Goal: Navigation & Orientation: Find specific page/section

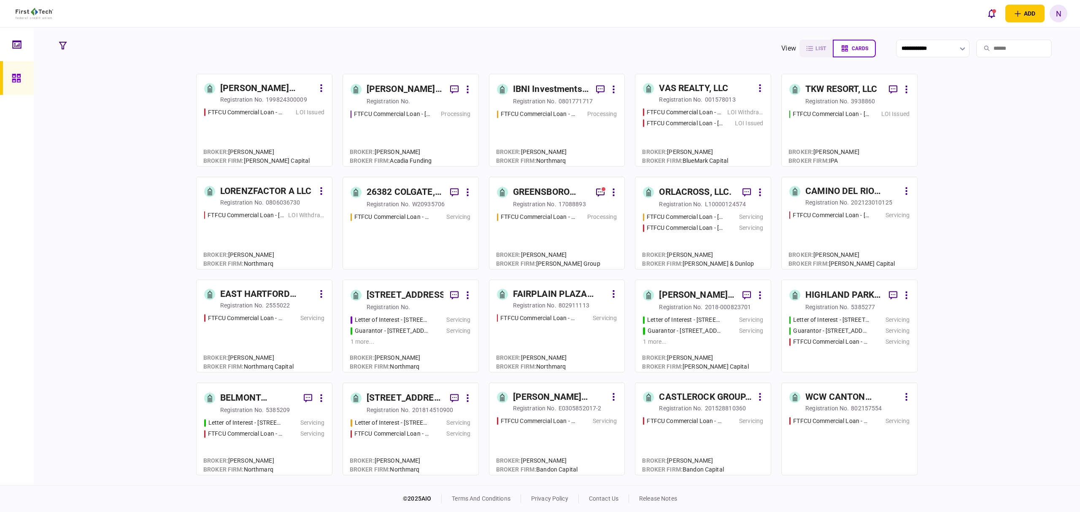
click at [709, 134] on div "FTFCU Commercial Loan - 1882 New Scotland Road LOI Withdrawn/Declined FTFCU Com…" at bounding box center [703, 133] width 120 height 51
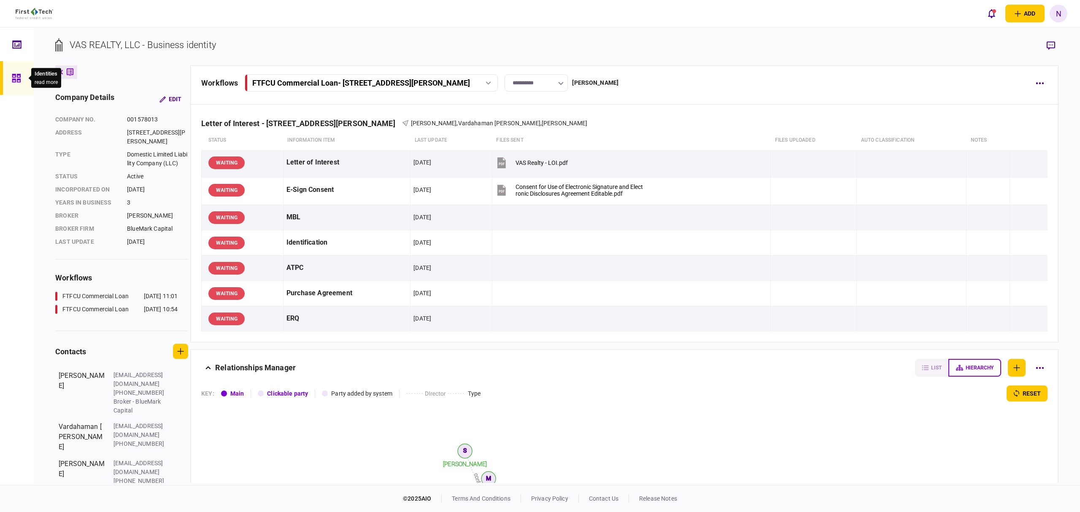
click at [12, 80] on icon at bounding box center [16, 78] width 9 height 10
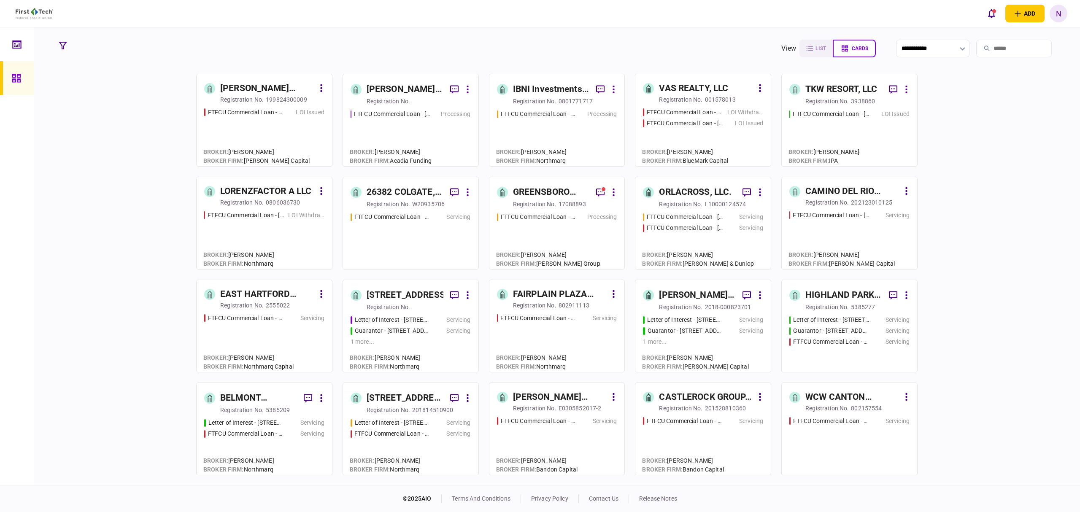
click at [251, 107] on link "[PERSON_NAME] ENTERPRISES, A [US_STATE] LIMITED PARTNERSHIP registration no. 19…" at bounding box center [264, 120] width 136 height 93
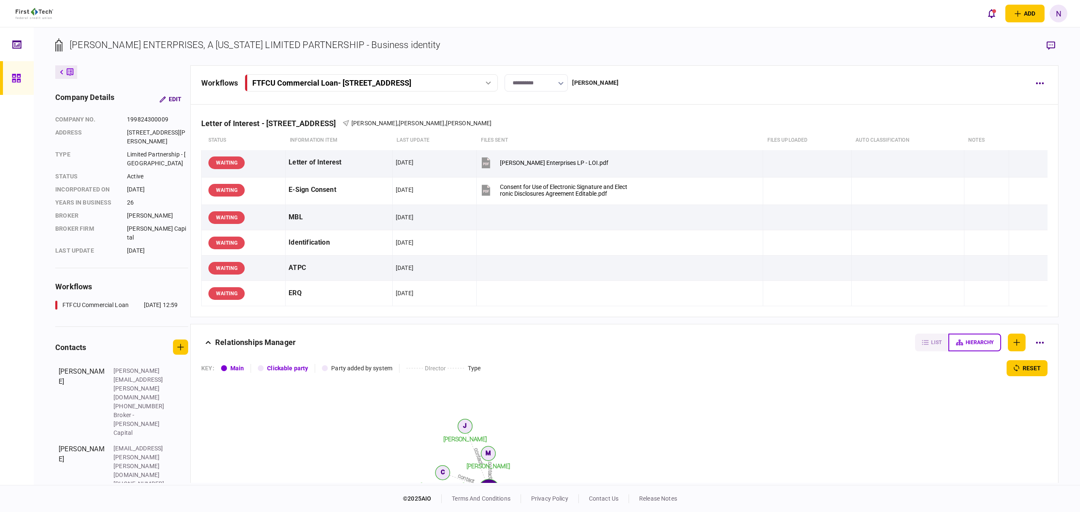
click at [21, 76] on div at bounding box center [18, 78] width 13 height 34
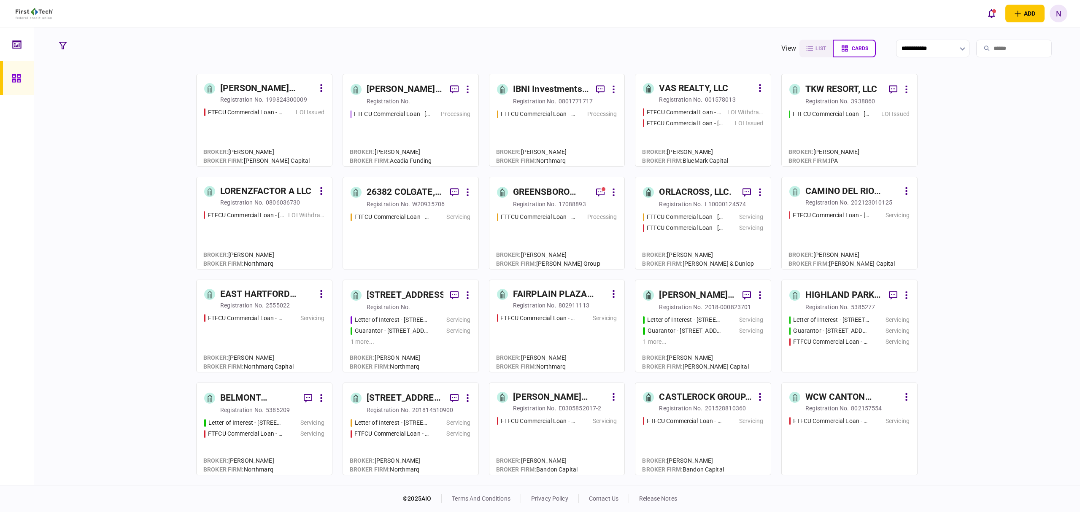
click at [833, 129] on div "FTFCU Commercial Loan - [STREET_ADDRESS][PERSON_NAME] LOI Issued" at bounding box center [849, 134] width 120 height 49
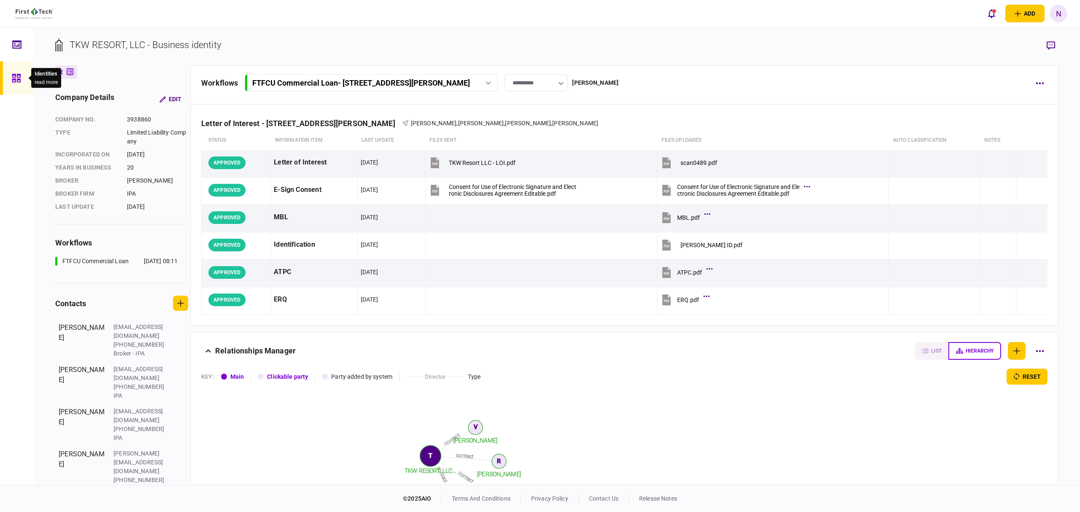
click at [22, 73] on div at bounding box center [18, 78] width 13 height 34
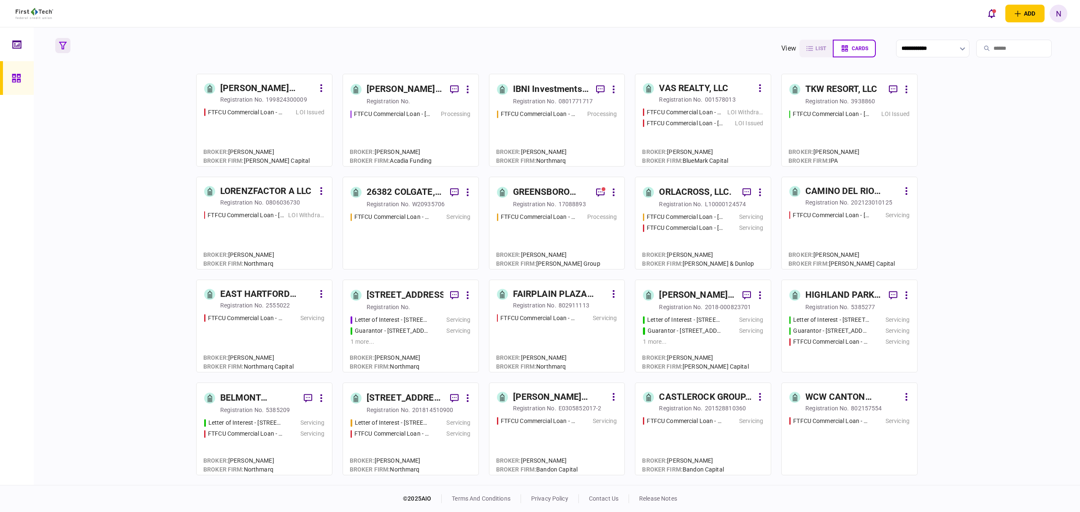
click at [63, 48] on icon "button" at bounding box center [63, 46] width 8 height 8
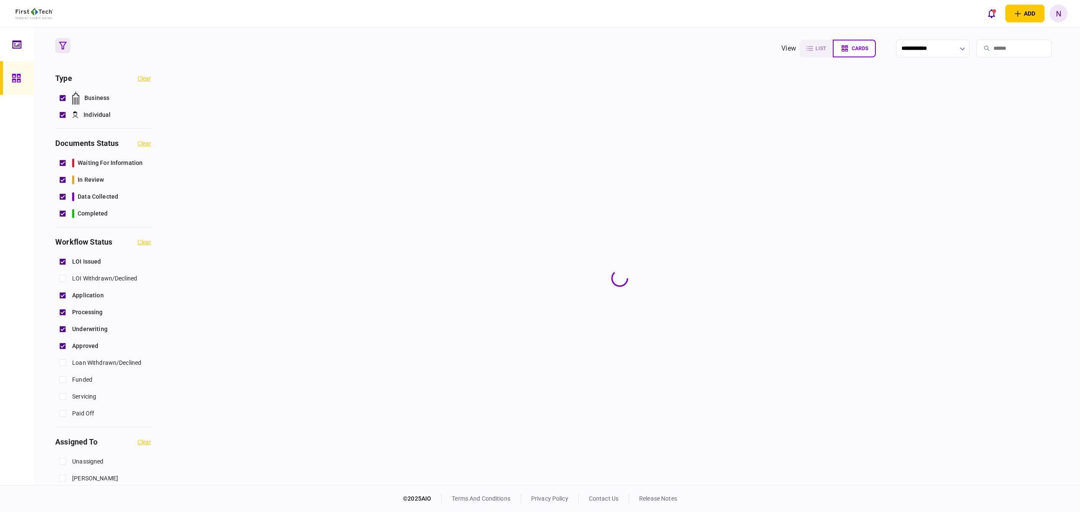
click at [57, 41] on button "button" at bounding box center [62, 45] width 15 height 15
